Goal: Task Accomplishment & Management: Use online tool/utility

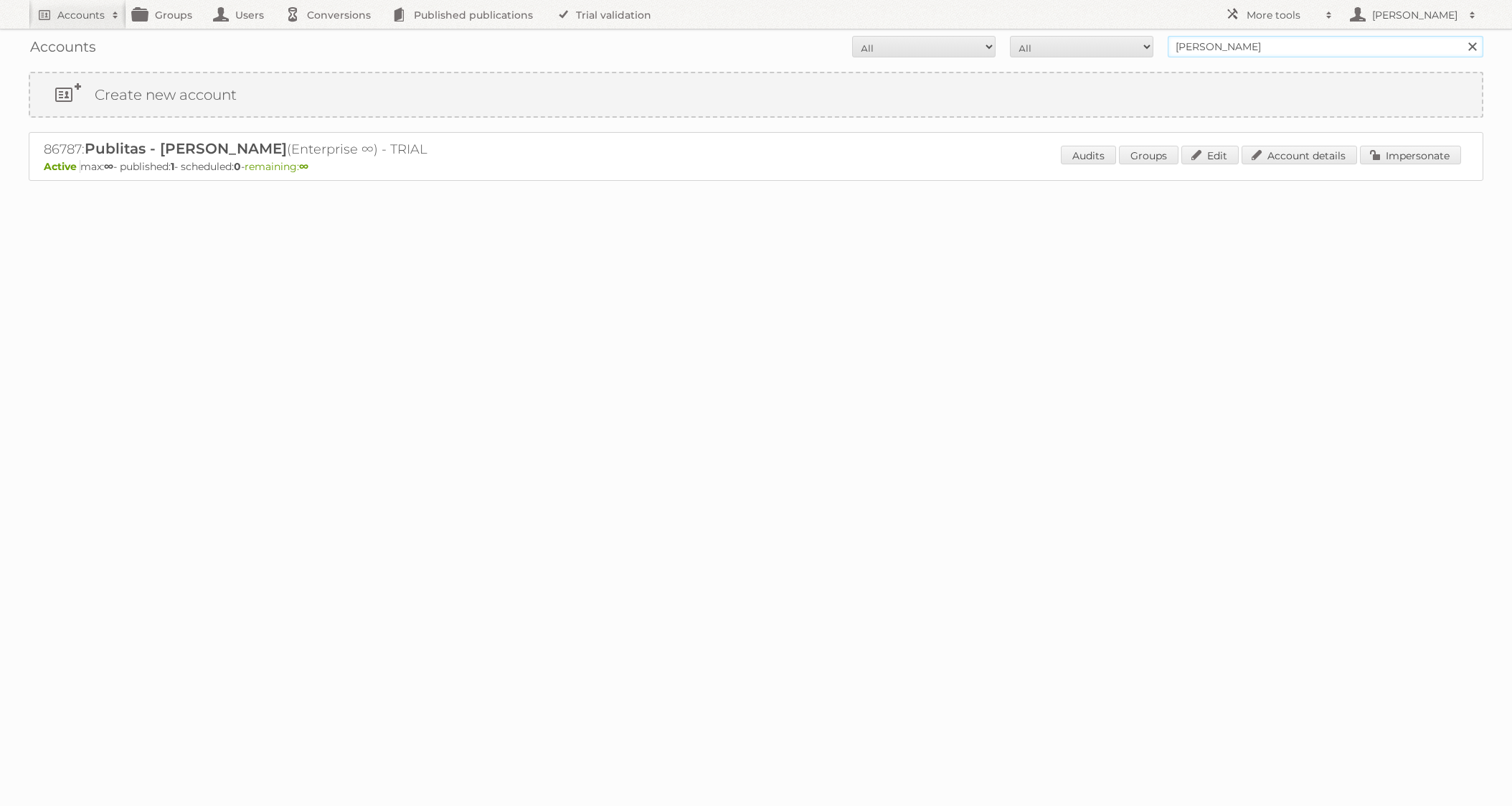
click at [1259, 48] on input "jose@publitas" at bounding box center [1325, 47] width 315 height 21
click at [1462, 36] on input "Search" at bounding box center [1472, 47] width 21 height 21
click at [1407, 153] on link "Impersonate" at bounding box center [1410, 154] width 101 height 18
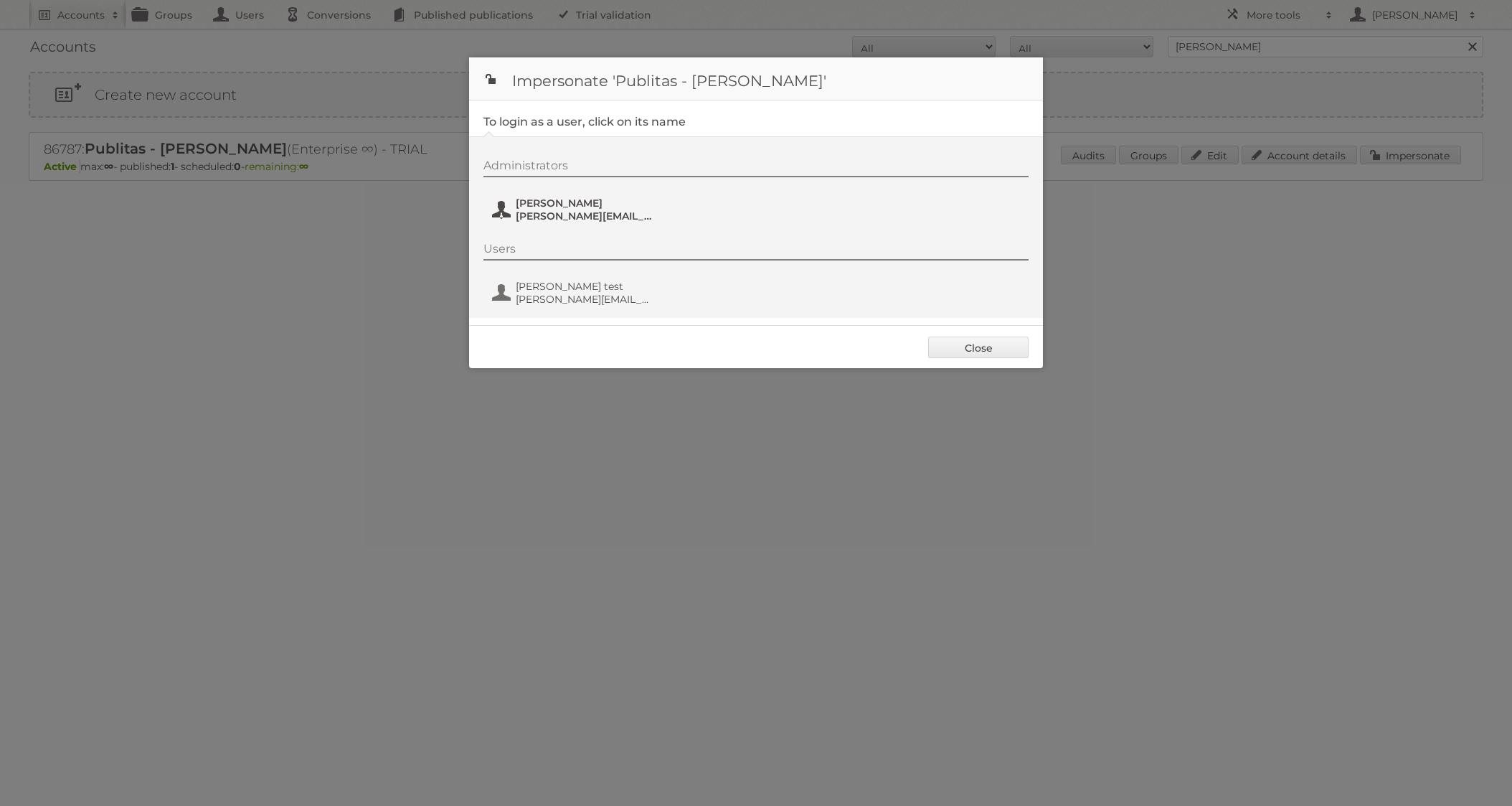
click at [529, 213] on span "[PERSON_NAME][EMAIL_ADDRESS][DOMAIN_NAME]" at bounding box center [585, 215] width 139 height 13
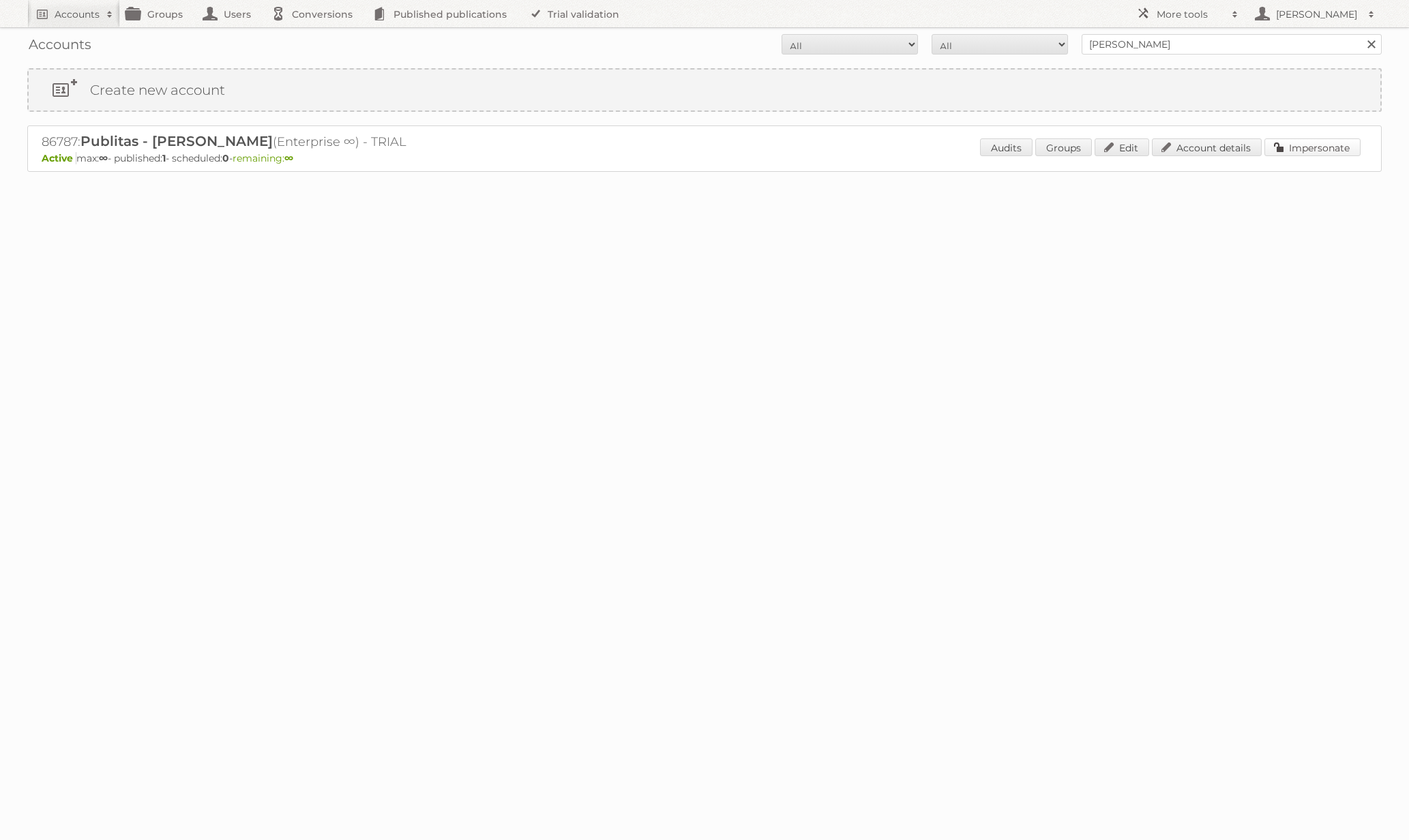
click at [1303, 151] on link "Impersonate" at bounding box center [1312, 147] width 96 height 18
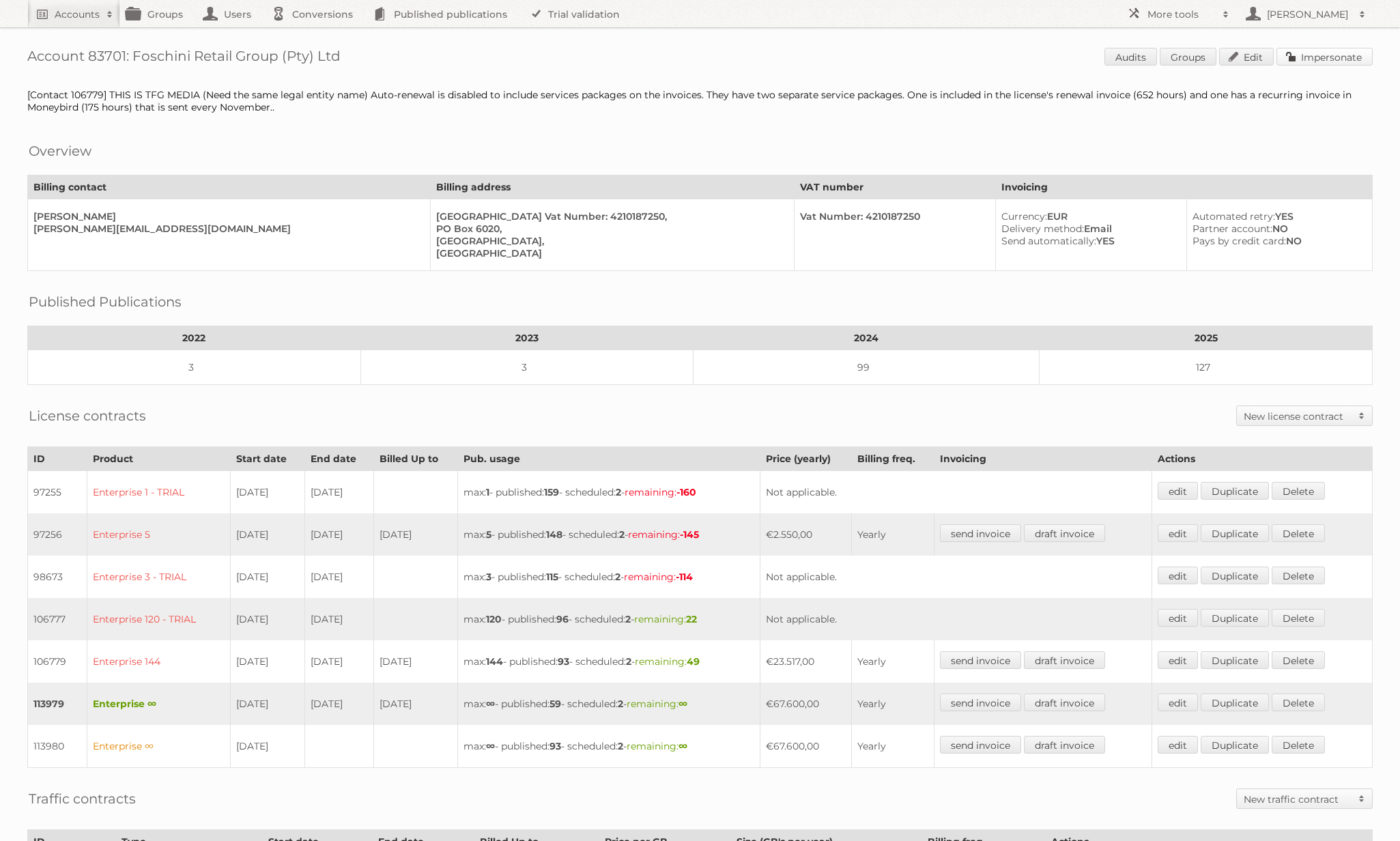
click at [1294, 59] on link "Impersonate" at bounding box center [1324, 56] width 96 height 18
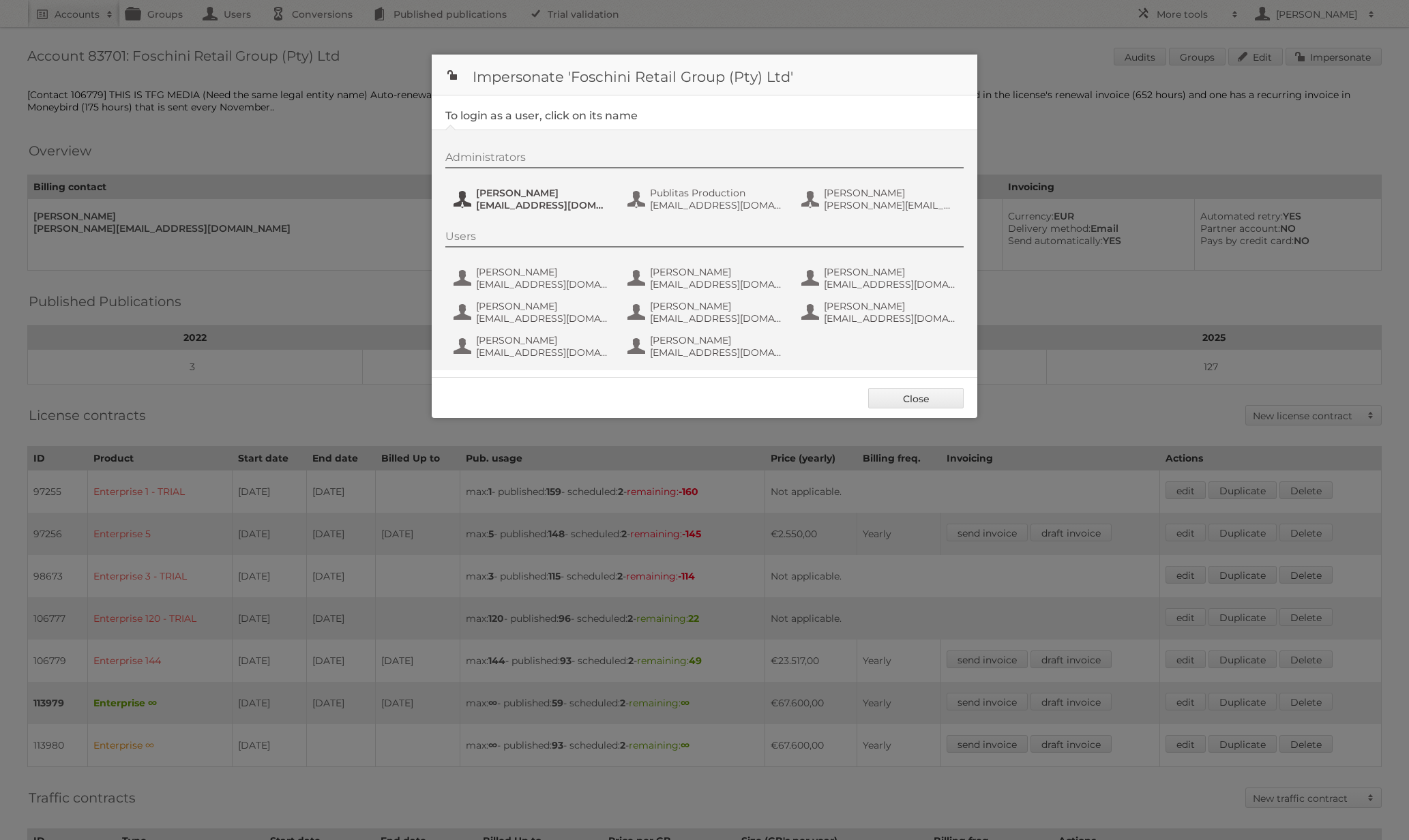
click at [529, 198] on span "Jeanne de Wet" at bounding box center [541, 193] width 132 height 12
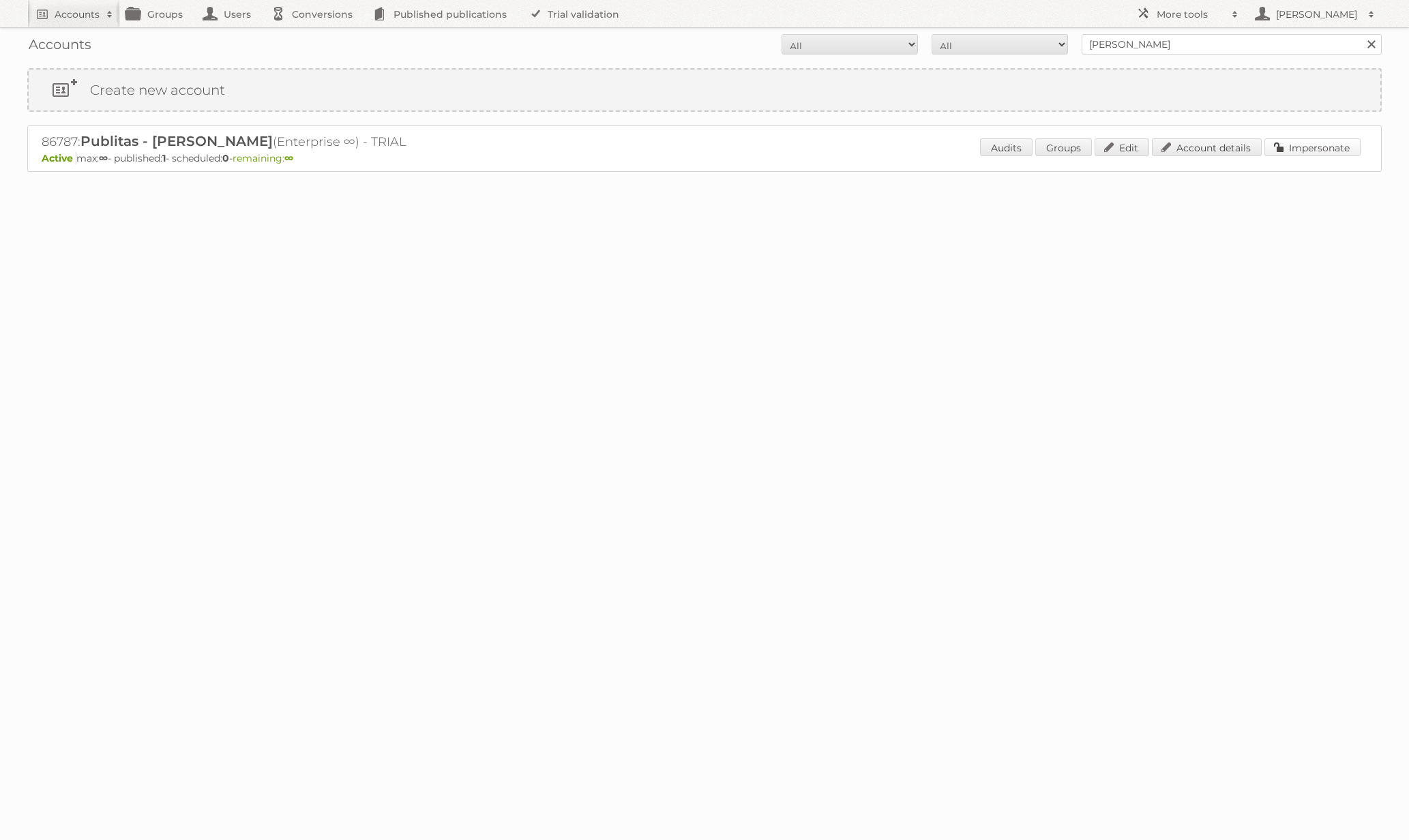
click at [1305, 139] on link "Impersonate" at bounding box center [1312, 147] width 96 height 18
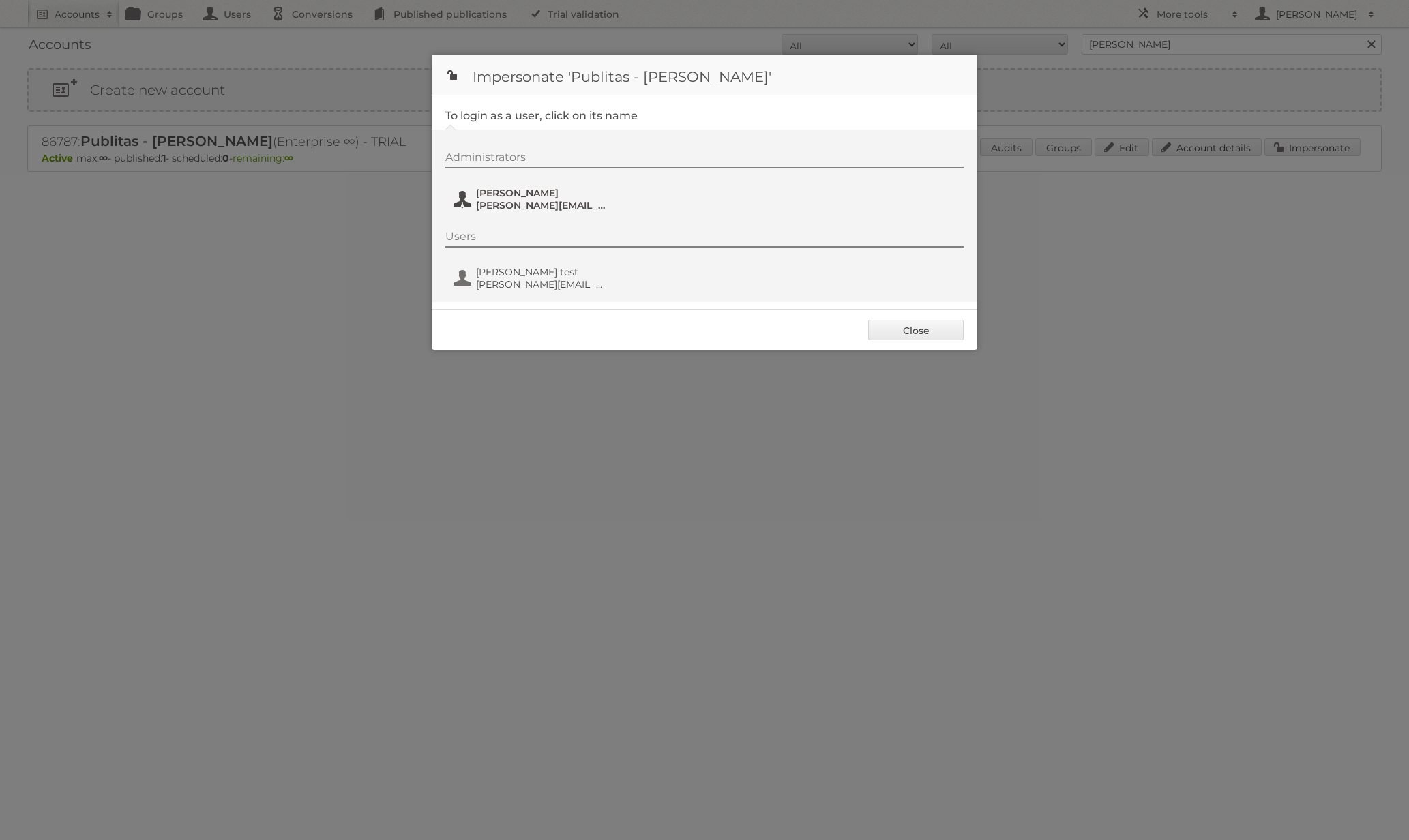
click at [525, 200] on span "[PERSON_NAME][EMAIL_ADDRESS][DOMAIN_NAME]" at bounding box center [541, 205] width 132 height 12
